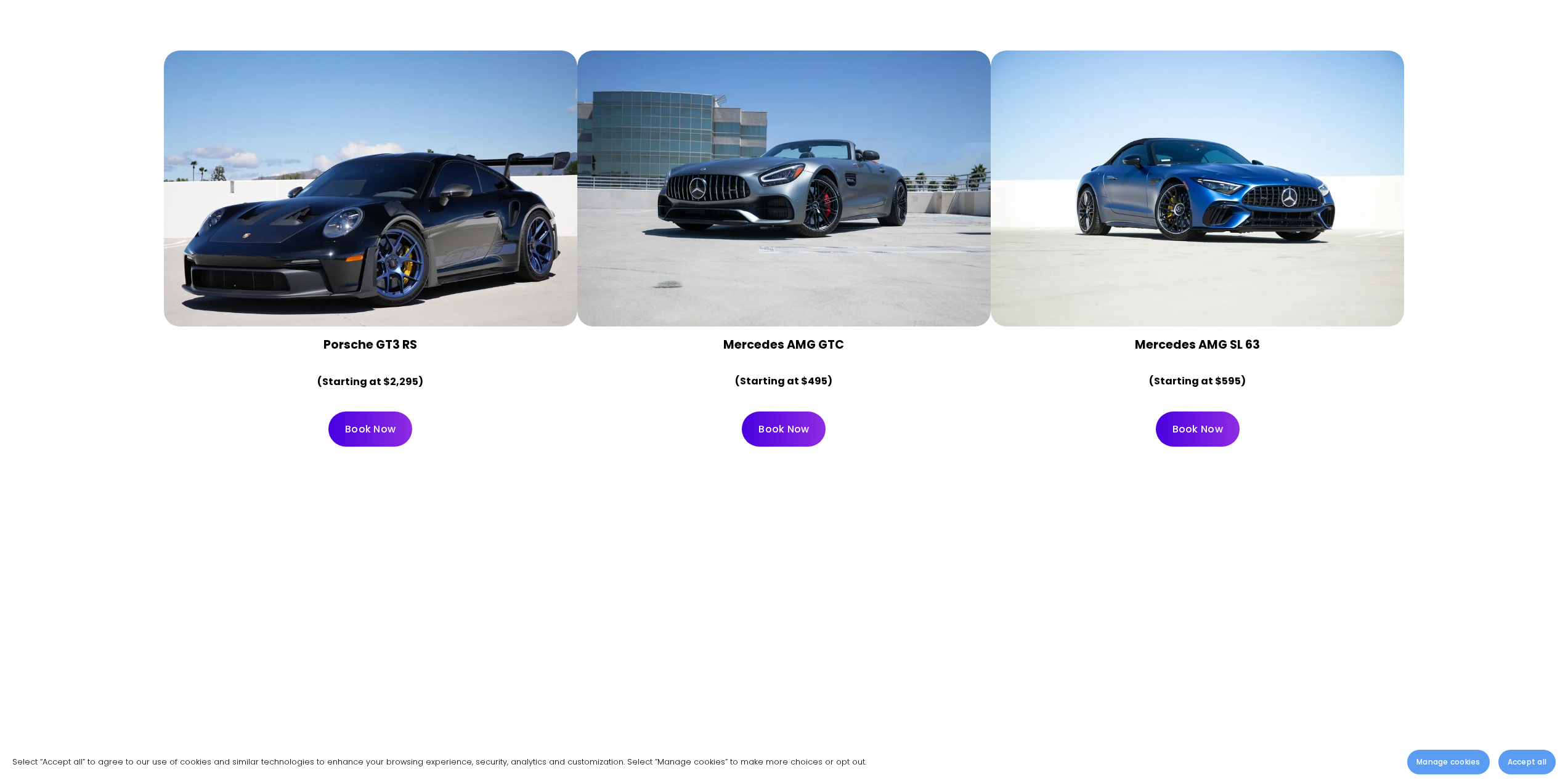
scroll to position [2711, 0]
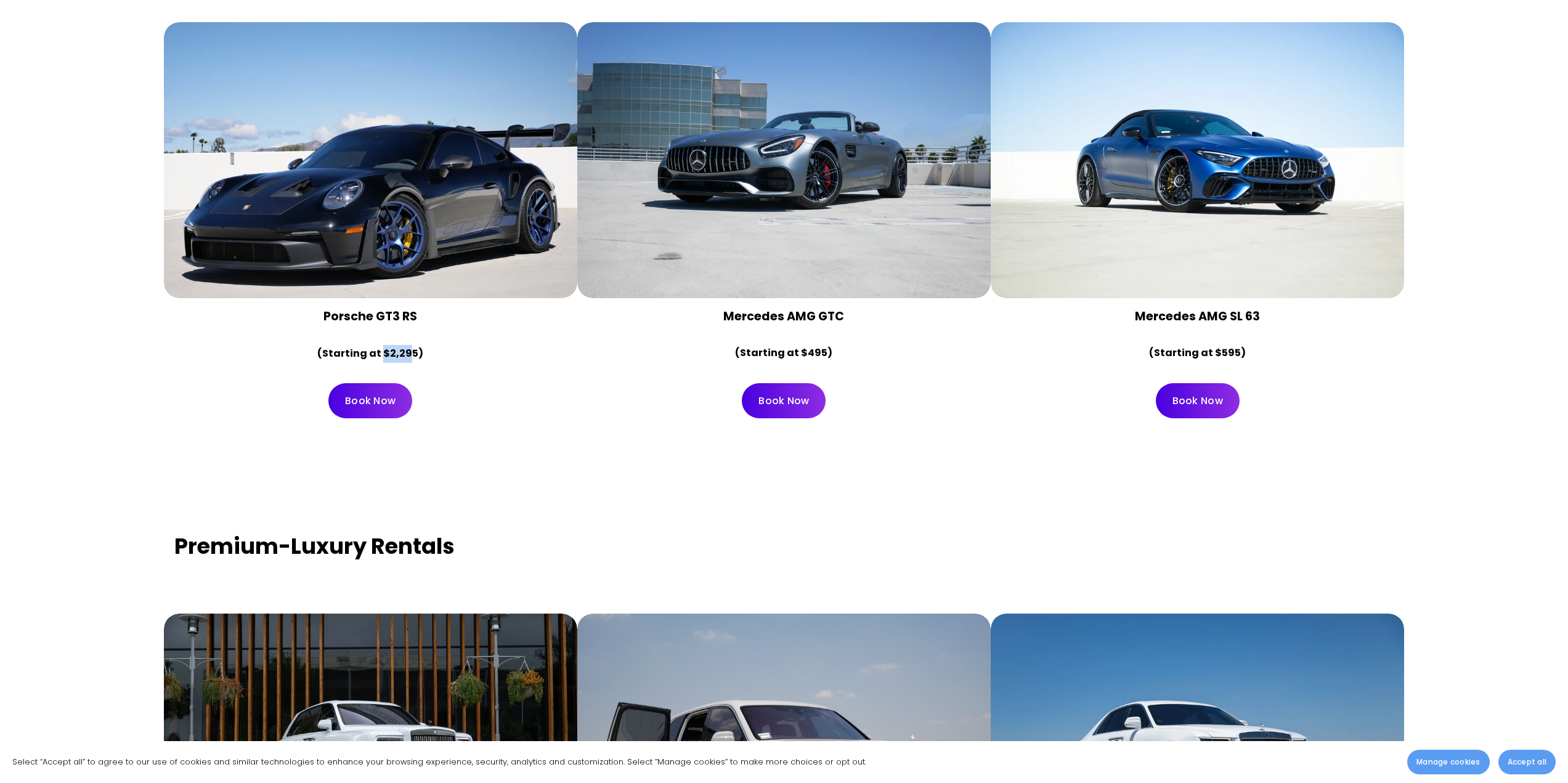
drag, startPoint x: 384, startPoint y: 356, endPoint x: 410, endPoint y: 358, distance: 26.1
click at [410, 358] on strong "(Starting at $2,295)" at bounding box center [370, 353] width 106 height 14
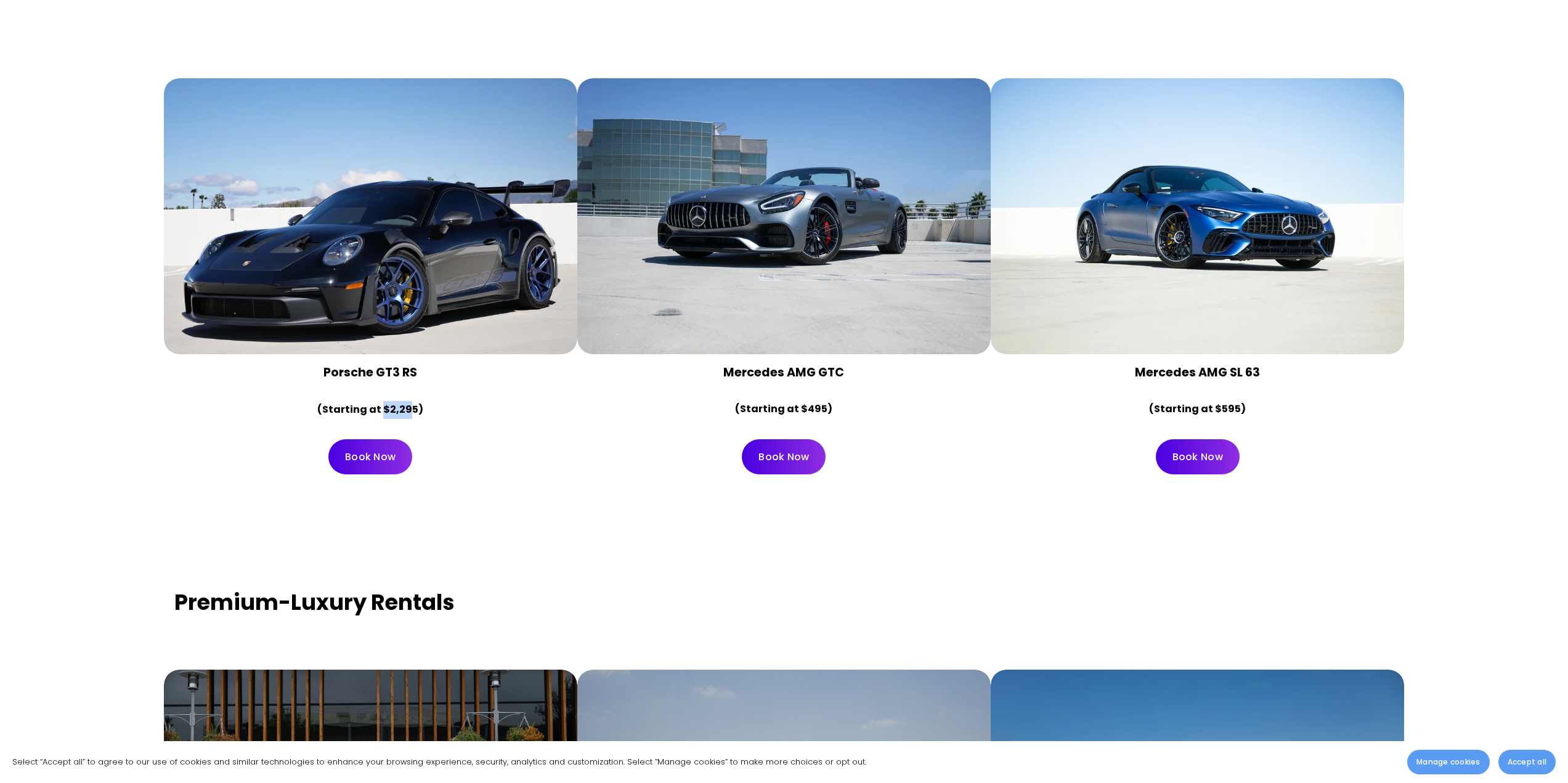
scroll to position [2649, 0]
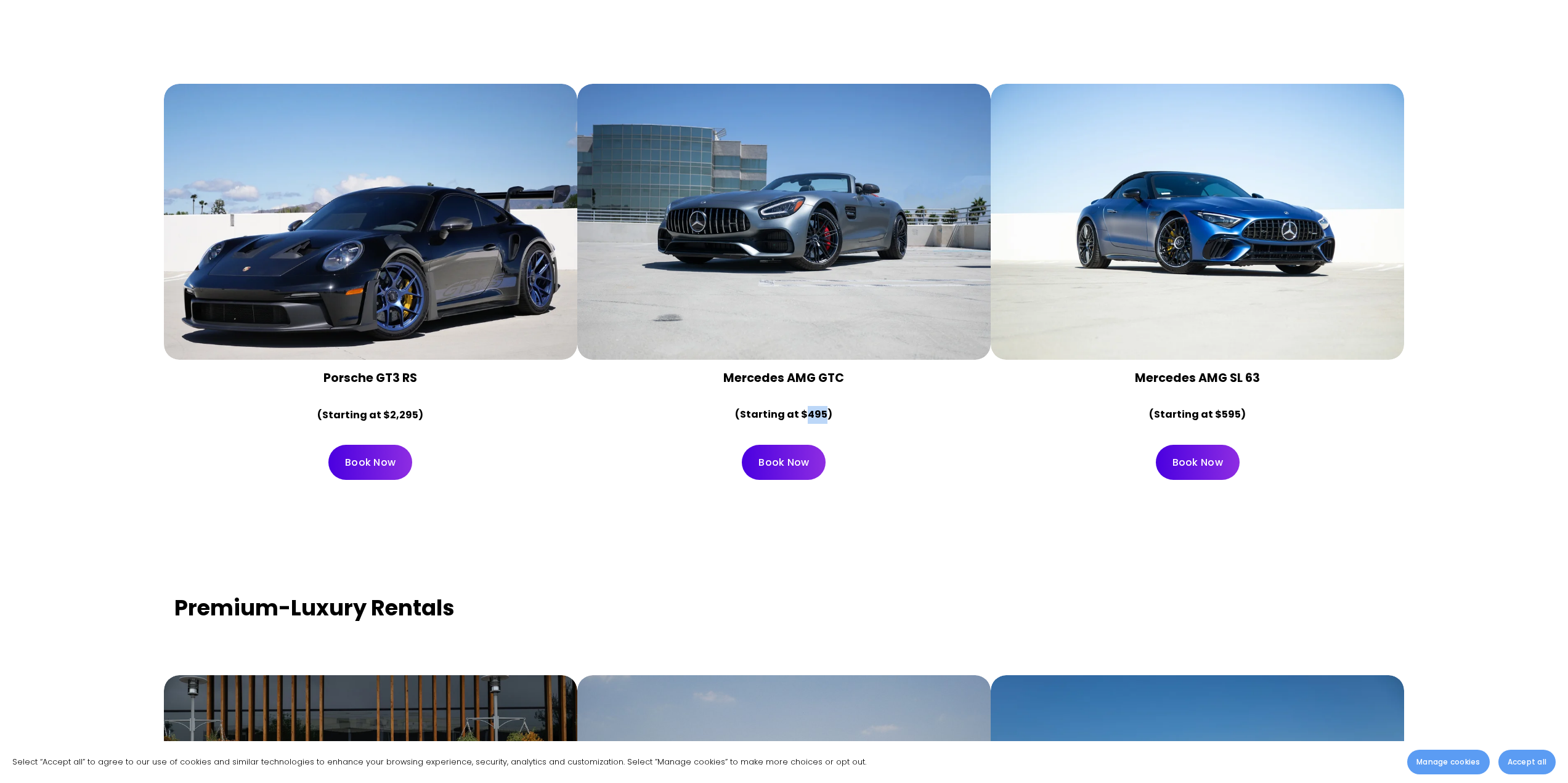
drag, startPoint x: 807, startPoint y: 416, endPoint x: 823, endPoint y: 420, distance: 16.5
click at [823, 420] on strong "(Starting at $495)" at bounding box center [784, 414] width 97 height 14
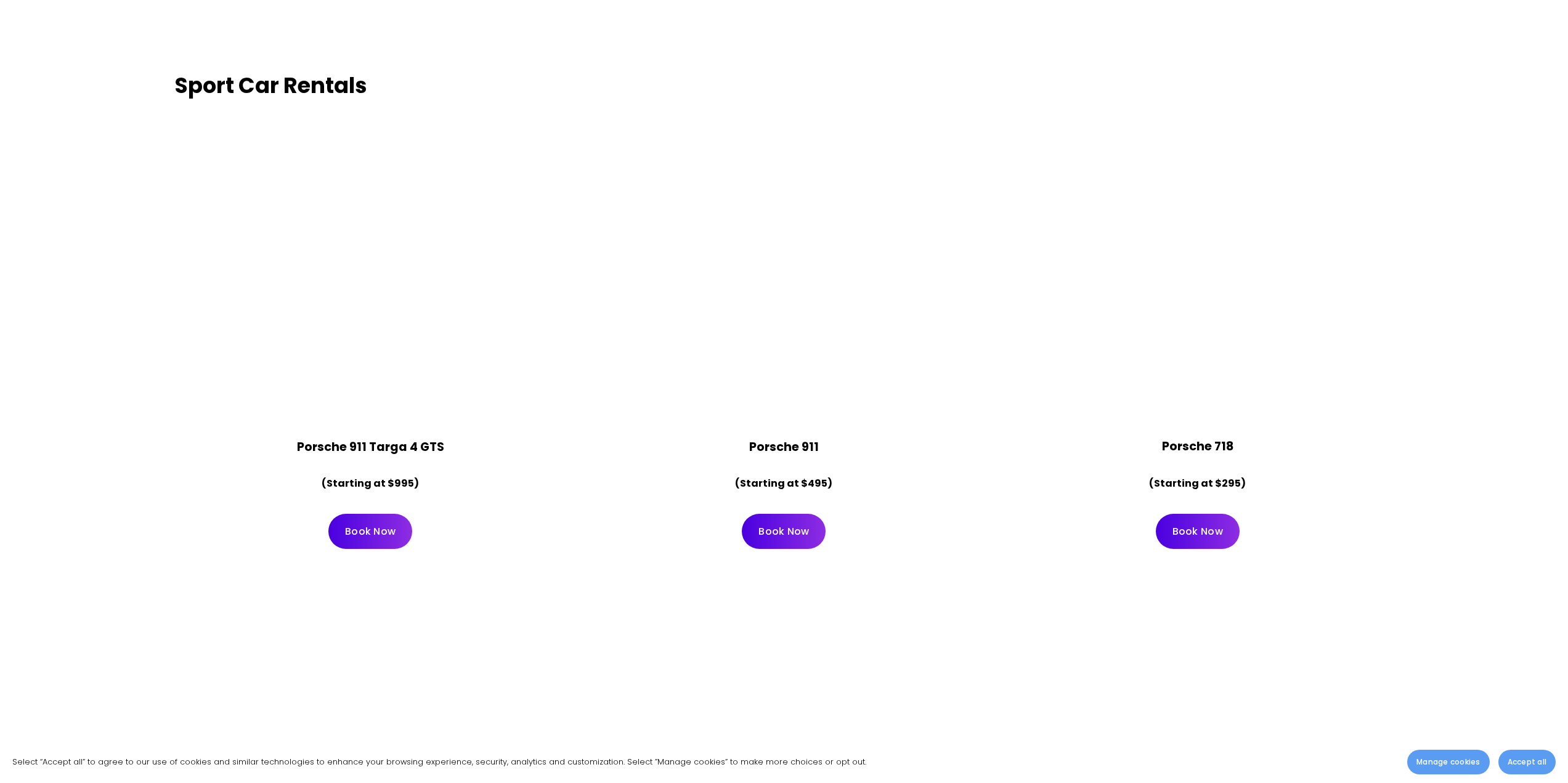
scroll to position [5299, 0]
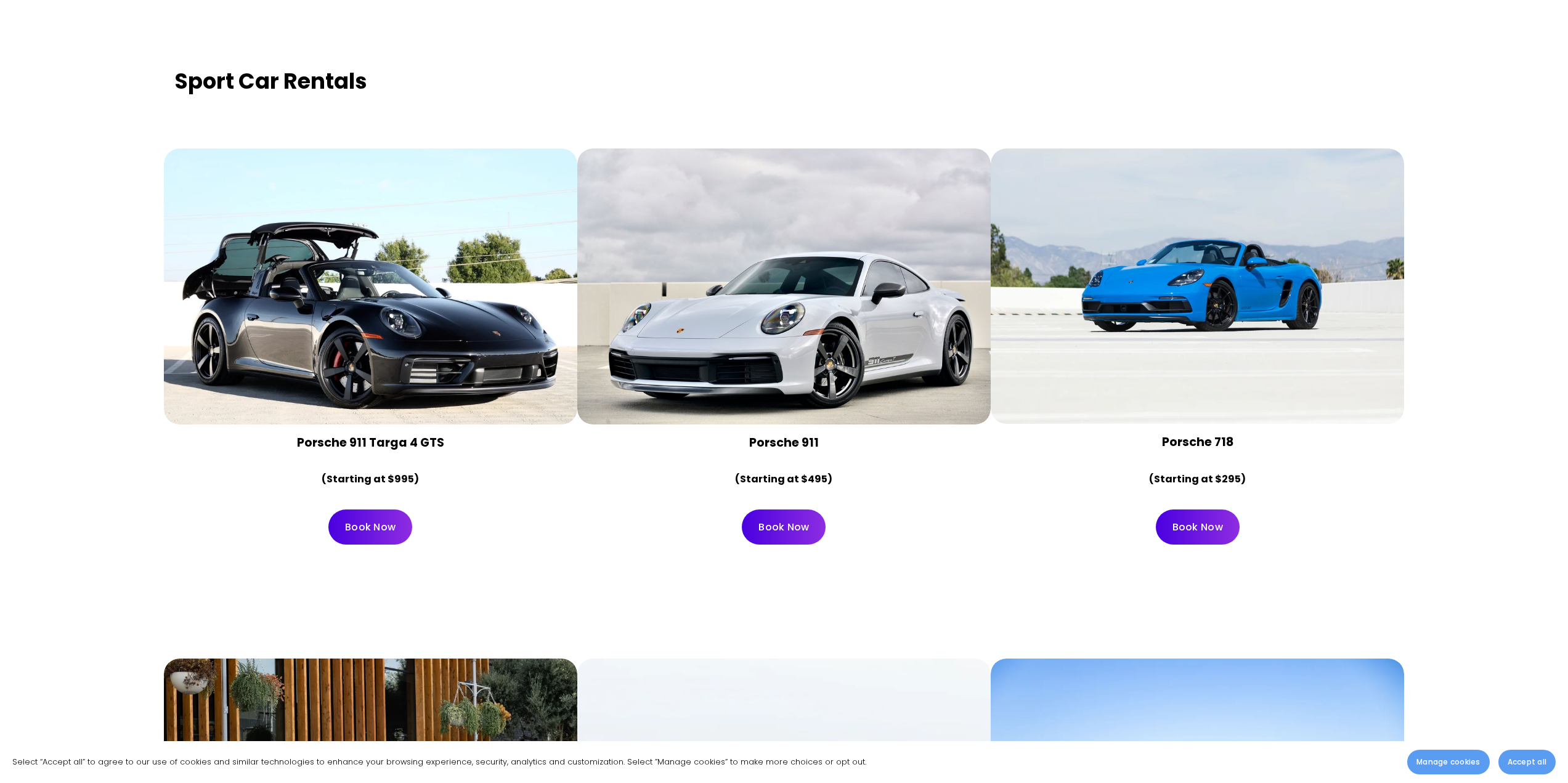
drag, startPoint x: 904, startPoint y: 351, endPoint x: 707, endPoint y: 366, distance: 197.6
click at [704, 366] on div at bounding box center [784, 286] width 413 height 276
click at [882, 379] on div at bounding box center [784, 286] width 413 height 276
drag, startPoint x: 801, startPoint y: 485, endPoint x: 824, endPoint y: 485, distance: 23.0
click at [824, 485] on strong "(Starting at $495)" at bounding box center [784, 479] width 97 height 14
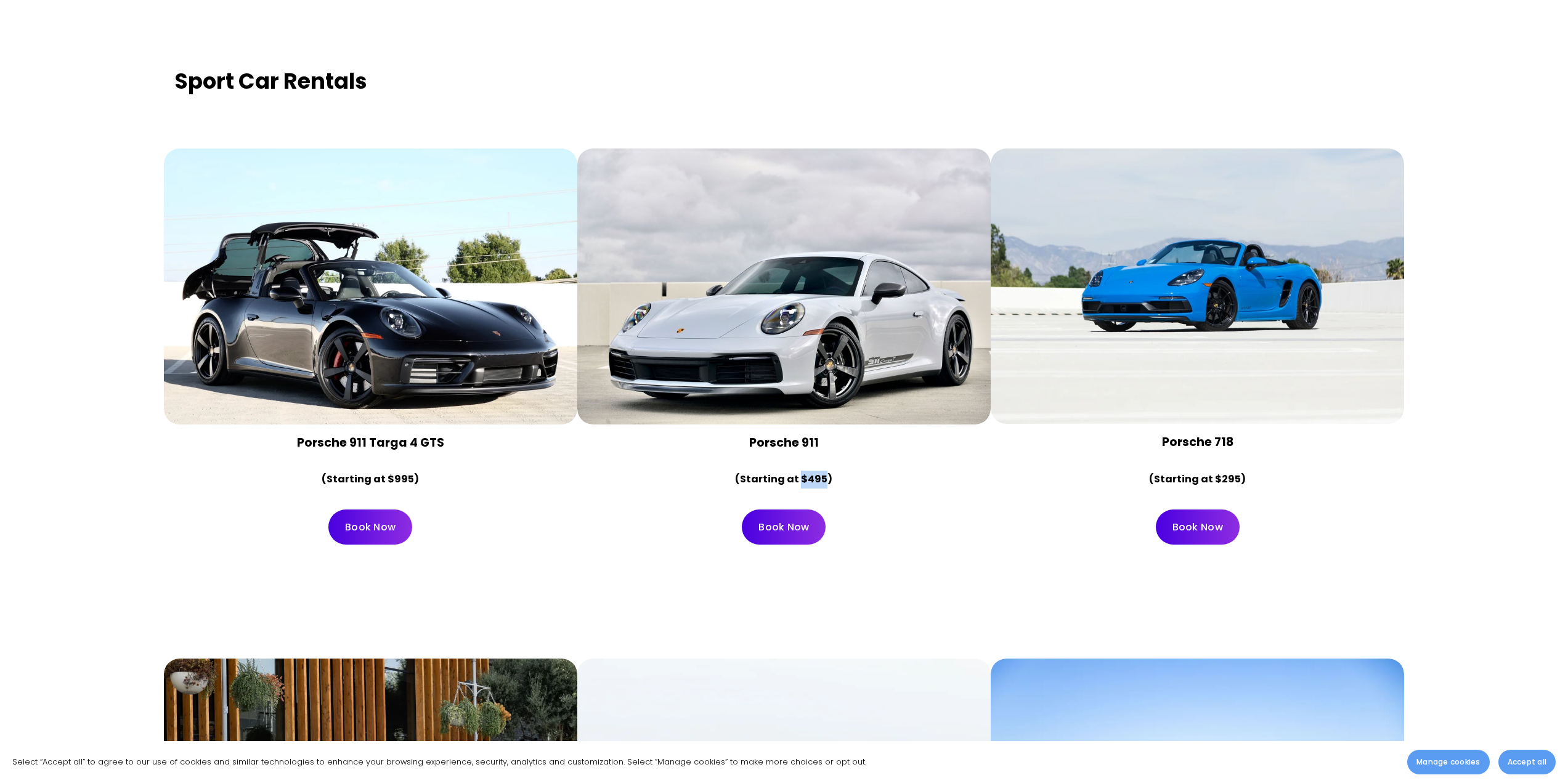
click at [824, 485] on strong "(Starting at $495)" at bounding box center [784, 479] width 97 height 14
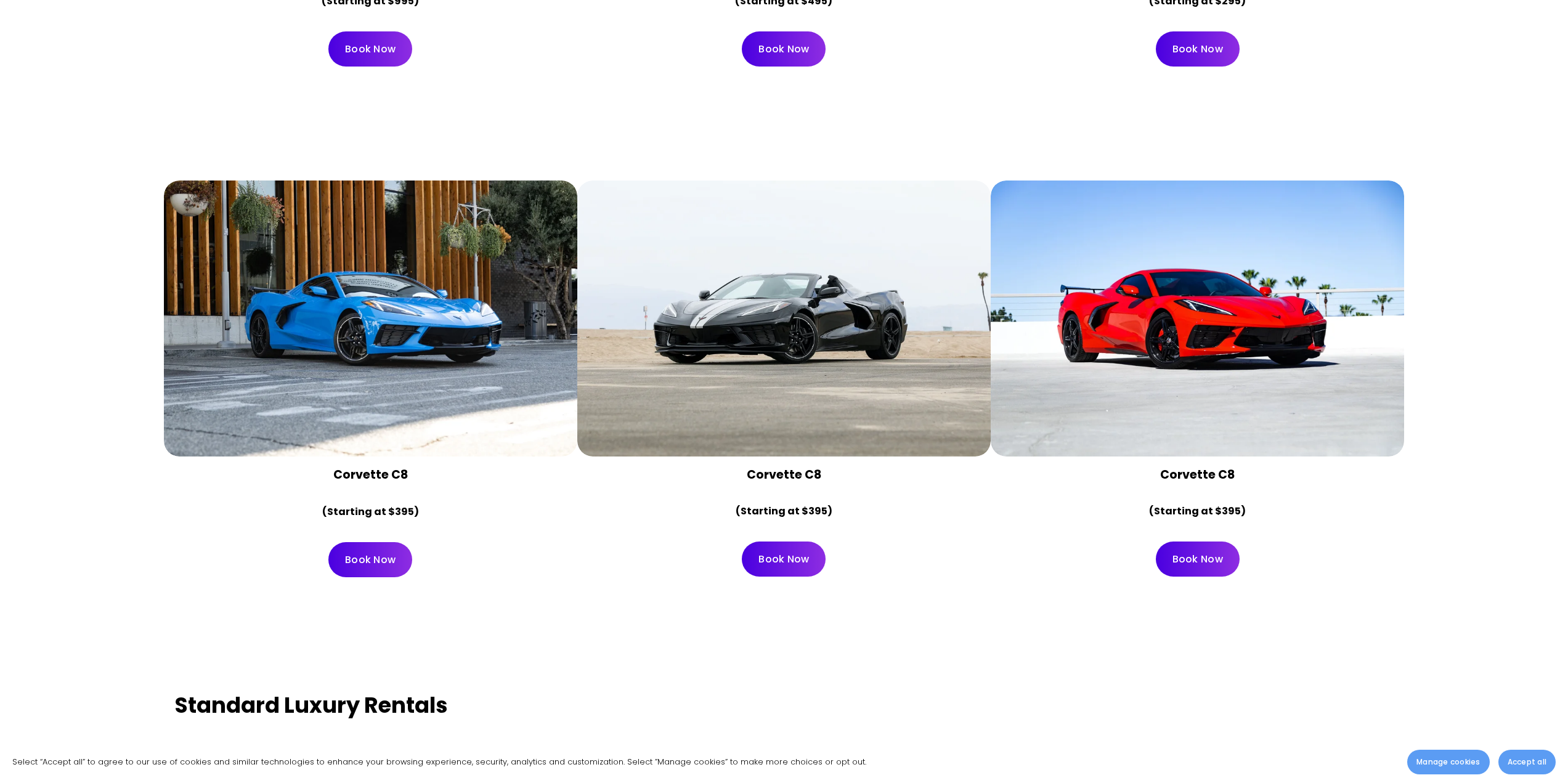
scroll to position [5791, 0]
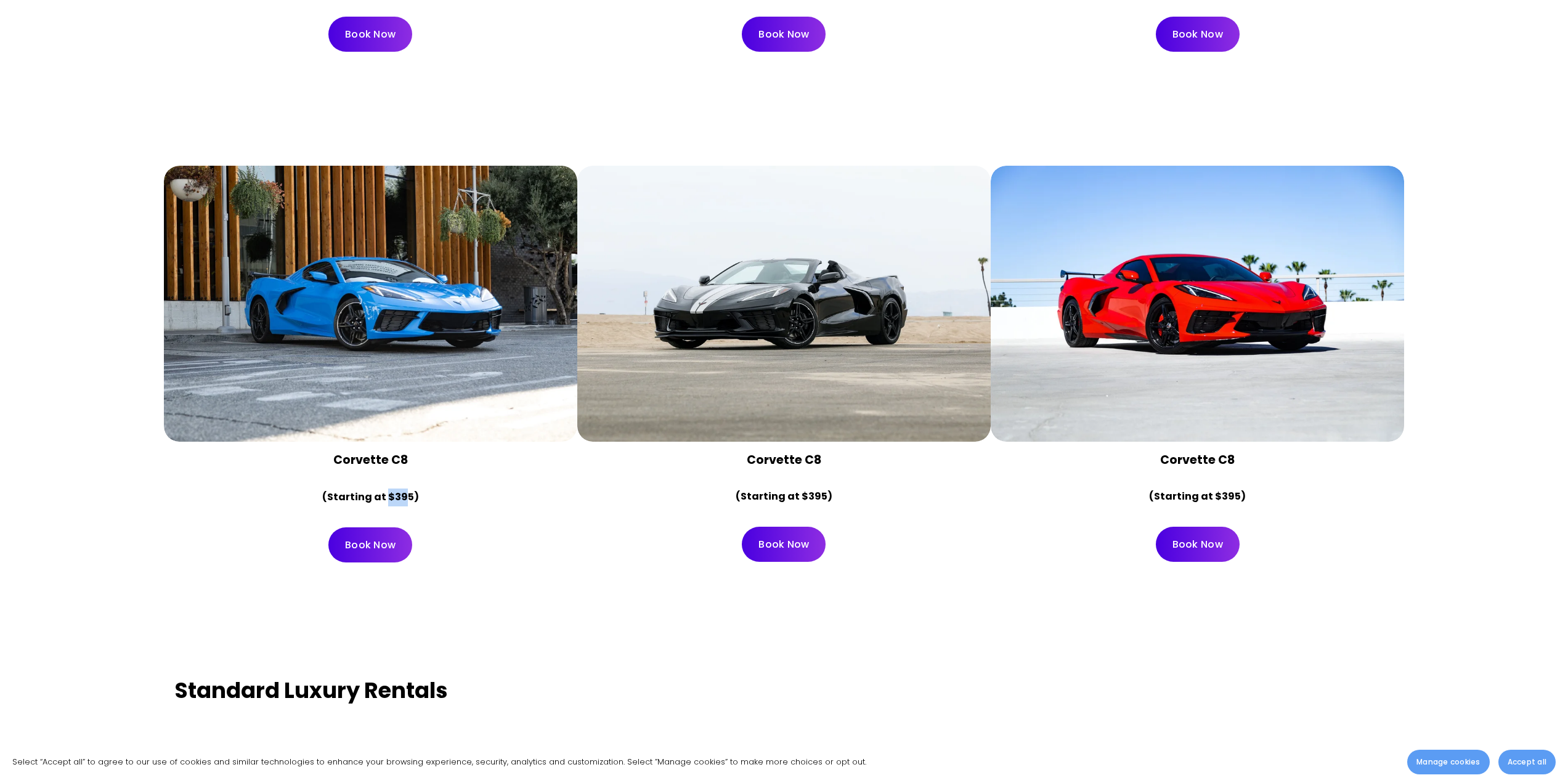
drag, startPoint x: 386, startPoint y: 504, endPoint x: 403, endPoint y: 506, distance: 17.1
click at [403, 504] on strong "(Starting at $395)" at bounding box center [371, 497] width 97 height 14
click at [406, 504] on strong "(Starting at $395)" at bounding box center [371, 497] width 97 height 14
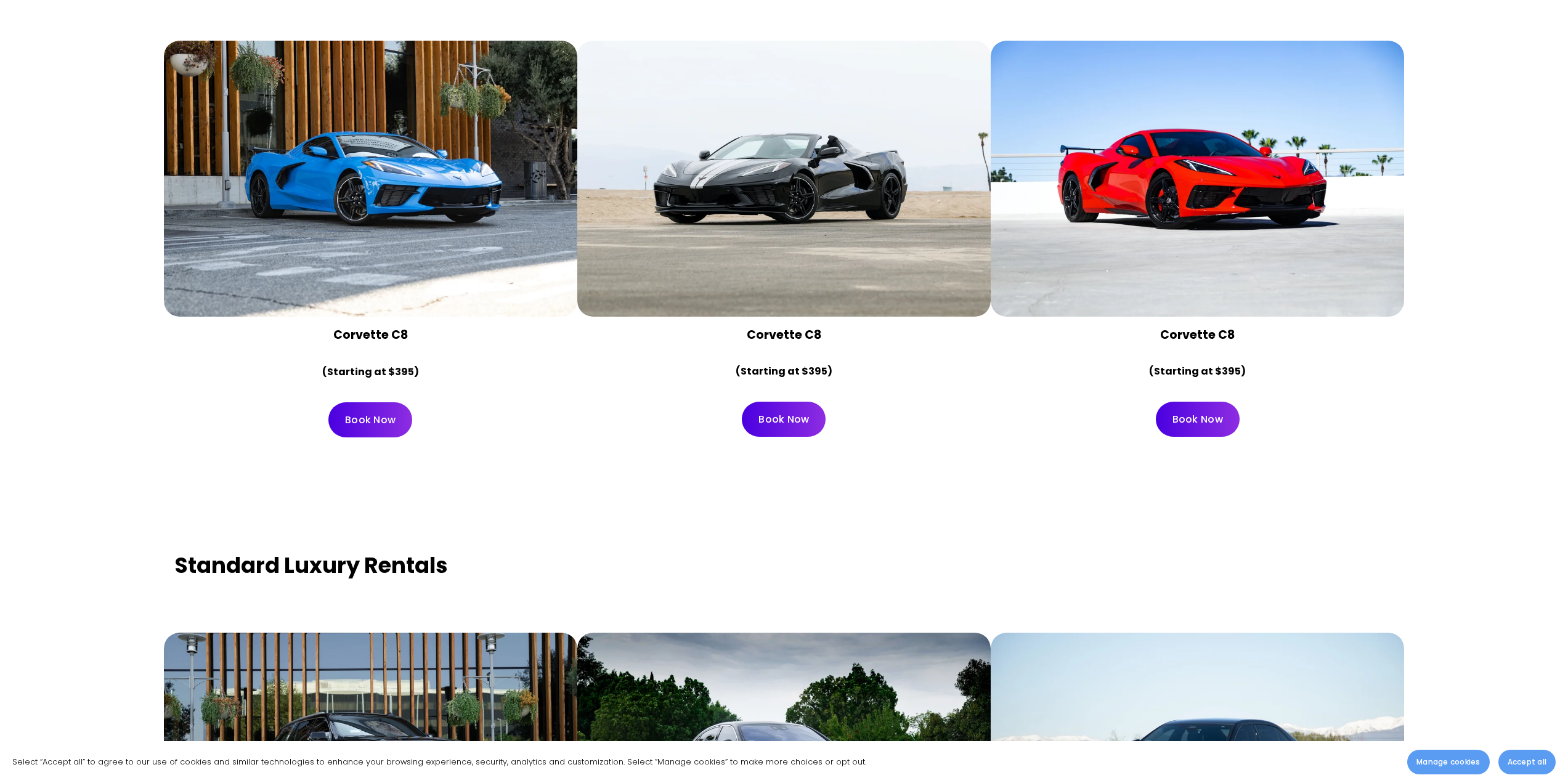
scroll to position [5853, 0]
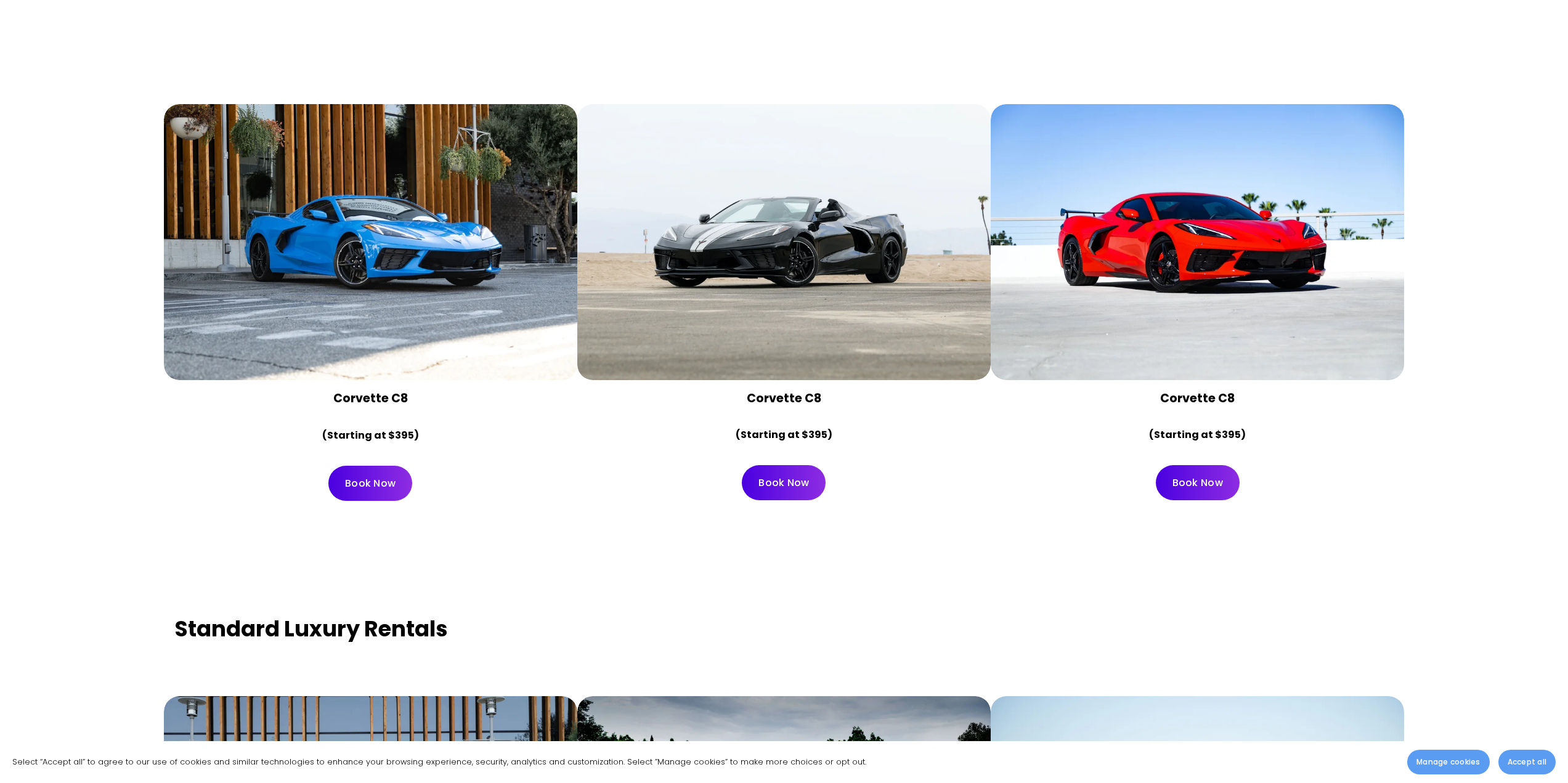
click at [421, 326] on div at bounding box center [370, 242] width 413 height 276
